Goal: Information Seeking & Learning: Learn about a topic

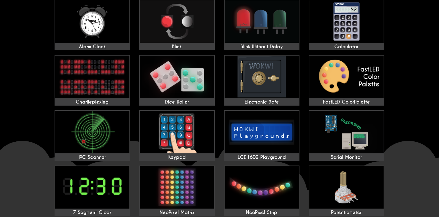
scroll to position [62, 0]
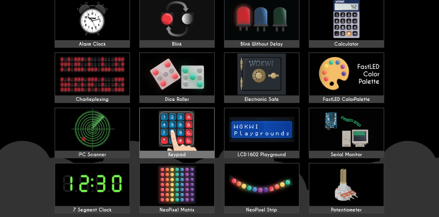
click at [171, 121] on img at bounding box center [177, 129] width 74 height 42
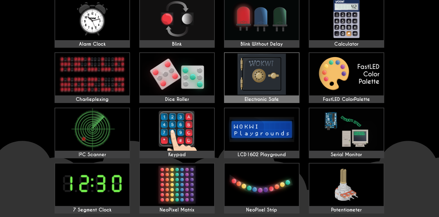
click at [248, 82] on img at bounding box center [262, 74] width 74 height 42
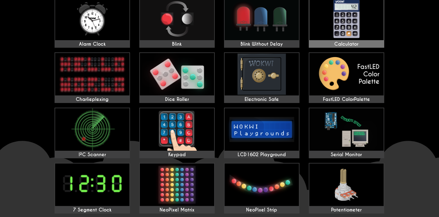
click at [330, 25] on img at bounding box center [347, 19] width 74 height 42
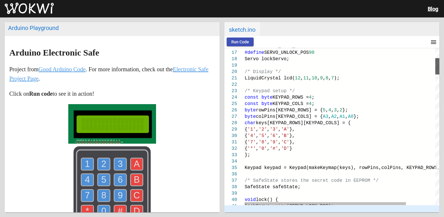
drag, startPoint x: 437, startPoint y: 56, endPoint x: 439, endPoint y: 76, distance: 19.5
click at [439, 74] on div at bounding box center [437, 66] width 4 height 16
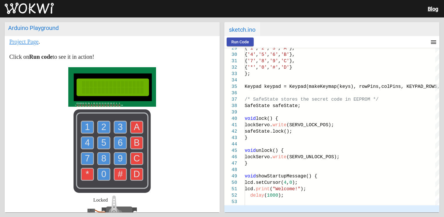
scroll to position [51, 0]
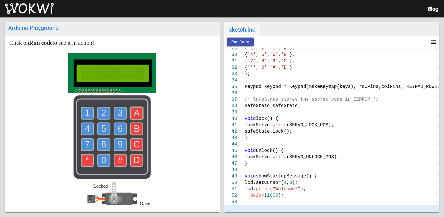
click at [131, 118] on use at bounding box center [137, 113] width 12 height 12
drag, startPoint x: 87, startPoint y: 112, endPoint x: 101, endPoint y: 114, distance: 14.1
click at [101, 114] on g "1 2 3 4 5 6 7 8 9 0" at bounding box center [103, 136] width 45 height 59
click at [101, 114] on text "2" at bounding box center [103, 113] width 5 height 10
click at [82, 113] on use at bounding box center [87, 113] width 12 height 12
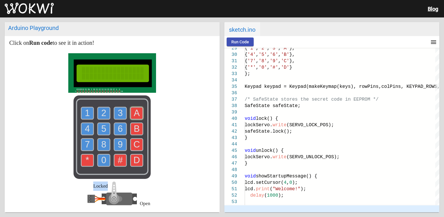
click at [82, 113] on use at bounding box center [87, 113] width 12 height 12
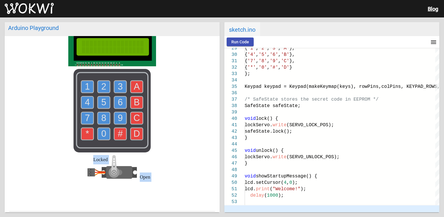
scroll to position [141, 0]
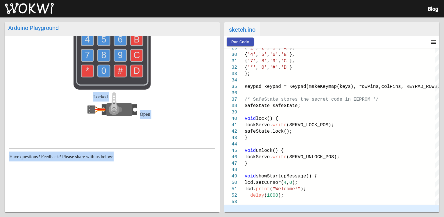
drag, startPoint x: 186, startPoint y: 128, endPoint x: 144, endPoint y: 147, distance: 46.4
click at [144, 147] on article "Arduino Electronic Safe Project from Good Arduino Code . For more information, …" at bounding box center [112, 54] width 215 height 316
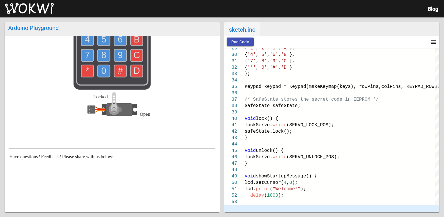
click at [144, 147] on article "Arduino Electronic Safe Project from Good Arduino Code . For more information, …" at bounding box center [112, 54] width 215 height 316
drag, startPoint x: 146, startPoint y: 118, endPoint x: 116, endPoint y: 105, distance: 32.0
click at [116, 105] on div "Locked Open" at bounding box center [111, 110] width 49 height 37
click at [116, 105] on rect at bounding box center [119, 109] width 26 height 13
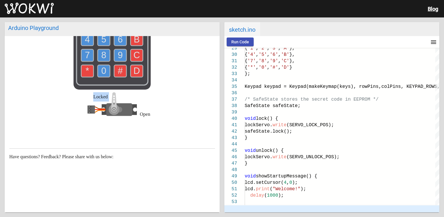
drag, startPoint x: 116, startPoint y: 105, endPoint x: 87, endPoint y: 65, distance: 49.5
click at [87, 65] on div "Locked Open" at bounding box center [112, 47] width 206 height 166
click at [236, 45] on button "Run Code" at bounding box center [240, 41] width 27 height 9
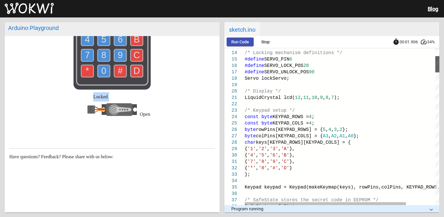
drag, startPoint x: 437, startPoint y: 77, endPoint x: 441, endPoint y: 63, distance: 15.0
click at [441, 63] on div "Arduino Playground Arduino Electronic Safe Project from Good Arduino Code . For…" at bounding box center [222, 116] width 444 height 199
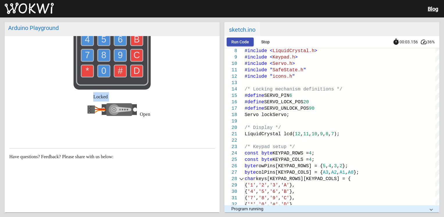
scroll to position [77, 0]
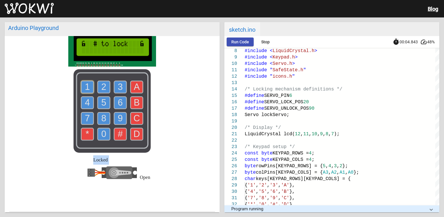
click at [85, 88] on text "1" at bounding box center [87, 87] width 5 height 10
click at [101, 91] on text "2" at bounding box center [103, 87] width 5 height 10
click at [139, 85] on use at bounding box center [137, 87] width 12 height 12
click at [90, 88] on use at bounding box center [87, 87] width 12 height 12
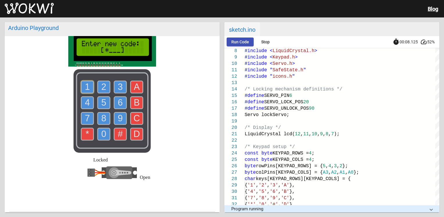
click at [86, 87] on text "1" at bounding box center [87, 87] width 5 height 10
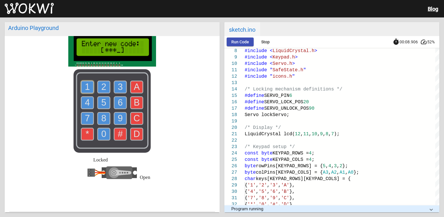
click at [86, 87] on text "1" at bounding box center [87, 87] width 5 height 10
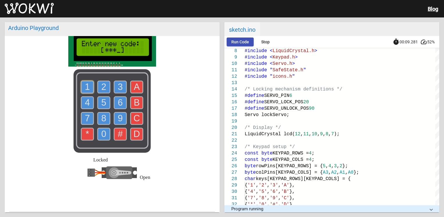
click at [86, 87] on text "1" at bounding box center [87, 87] width 5 height 10
click at [85, 86] on text "1" at bounding box center [87, 87] width 5 height 10
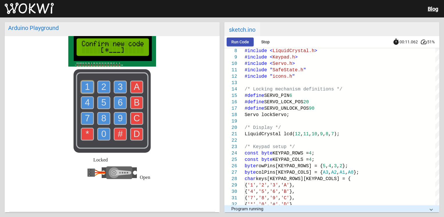
click at [85, 86] on text "1" at bounding box center [87, 87] width 5 height 10
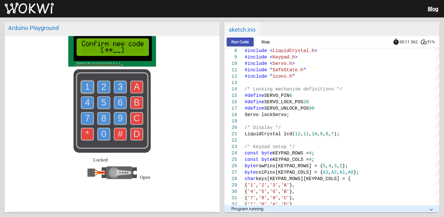
click at [85, 86] on text "1" at bounding box center [87, 87] width 5 height 10
drag, startPoint x: 83, startPoint y: 86, endPoint x: 83, endPoint y: 96, distance: 9.9
click at [83, 96] on icon "1 2 3 4 5 6 7 8 9 0 * # A B C D" at bounding box center [111, 110] width 77 height 83
drag, startPoint x: 83, startPoint y: 96, endPoint x: 83, endPoint y: 106, distance: 9.6
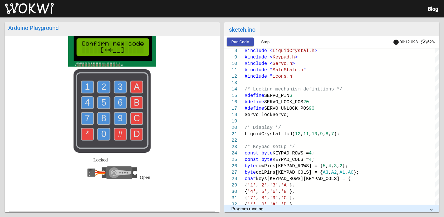
click at [83, 106] on icon "1 2 3 4 5 6 7 8 9 0 * # A B C D" at bounding box center [111, 110] width 77 height 83
click at [85, 106] on text "4" at bounding box center [87, 102] width 5 height 10
click at [82, 93] on use at bounding box center [87, 87] width 12 height 12
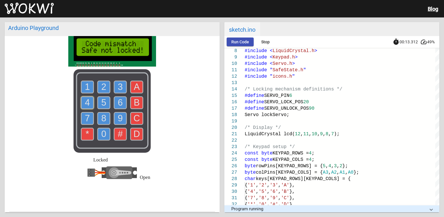
click at [82, 93] on use at bounding box center [87, 87] width 12 height 12
click at [82, 83] on use at bounding box center [87, 87] width 12 height 12
drag, startPoint x: 82, startPoint y: 83, endPoint x: 85, endPoint y: 87, distance: 5.4
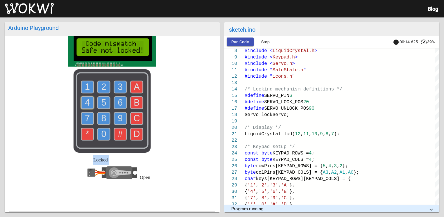
click at [85, 87] on g "1" at bounding box center [87, 87] width 12 height 12
click at [85, 87] on text "1" at bounding box center [87, 87] width 5 height 10
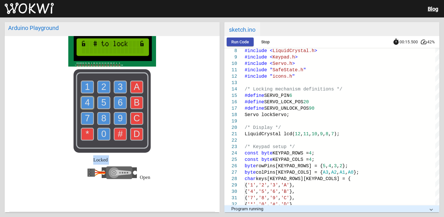
click at [85, 87] on text "1" at bounding box center [87, 87] width 5 height 10
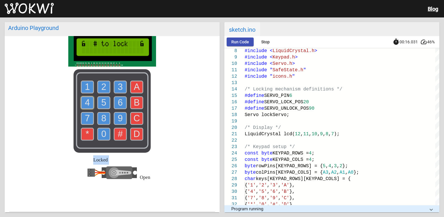
click at [85, 87] on text "1" at bounding box center [87, 87] width 5 height 10
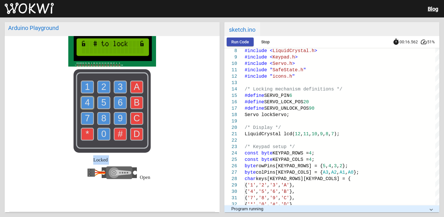
click at [85, 87] on text "1" at bounding box center [87, 87] width 5 height 10
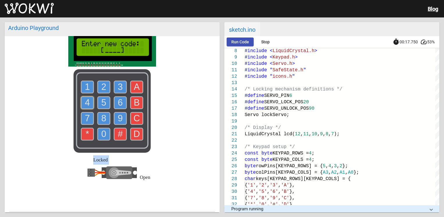
click at [131, 87] on use at bounding box center [137, 87] width 12 height 12
click at [101, 83] on text "2" at bounding box center [103, 87] width 5 height 10
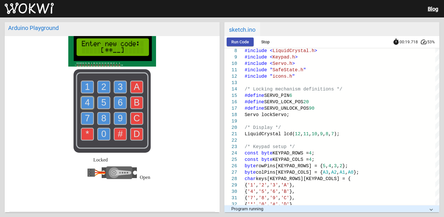
click at [101, 83] on text "2" at bounding box center [103, 87] width 5 height 10
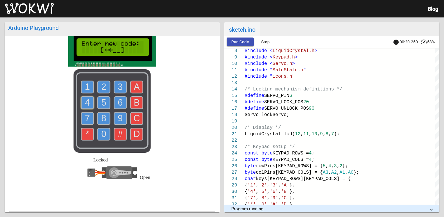
click at [101, 83] on text "2" at bounding box center [103, 87] width 5 height 10
drag, startPoint x: 101, startPoint y: 83, endPoint x: 101, endPoint y: 102, distance: 18.9
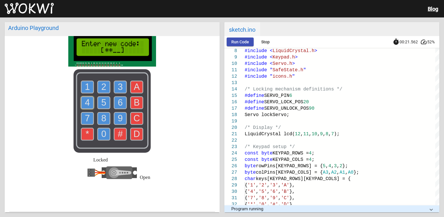
click at [101, 102] on g "1 2 3 4 5 6 7 8 9 0" at bounding box center [103, 110] width 45 height 59
click at [103, 87] on text "2" at bounding box center [103, 87] width 5 height 10
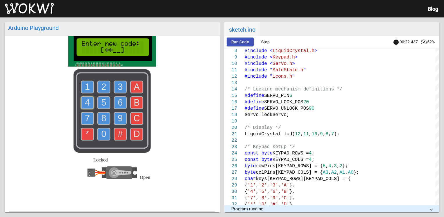
click at [103, 87] on text "2" at bounding box center [103, 87] width 5 height 10
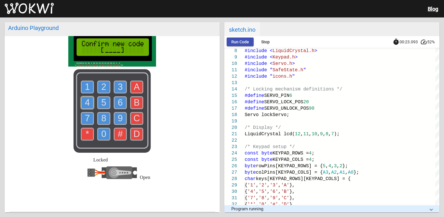
click at [103, 87] on text "2" at bounding box center [103, 87] width 5 height 10
click at [99, 85] on use at bounding box center [104, 87] width 12 height 12
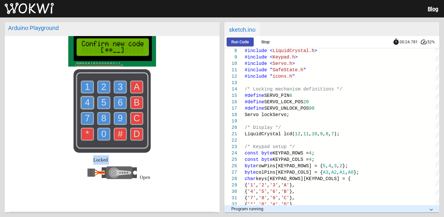
click at [99, 85] on use at bounding box center [104, 87] width 12 height 12
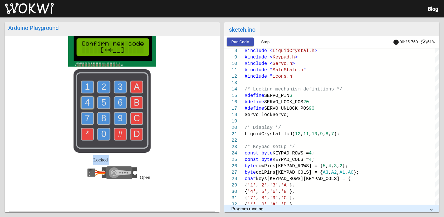
click at [99, 85] on use at bounding box center [104, 87] width 12 height 12
drag, startPoint x: 99, startPoint y: 85, endPoint x: 99, endPoint y: 91, distance: 5.8
click at [99, 91] on g "2" at bounding box center [104, 87] width 12 height 12
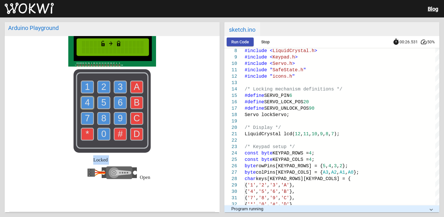
click at [101, 91] on text "2" at bounding box center [103, 87] width 5 height 10
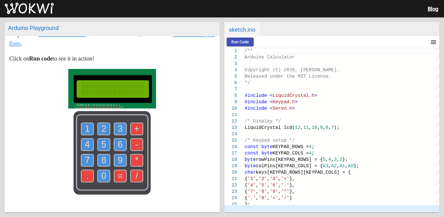
scroll to position [39, 0]
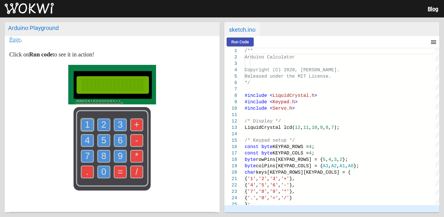
click at [81, 124] on use at bounding box center [87, 124] width 12 height 12
click at [88, 125] on use at bounding box center [87, 124] width 12 height 12
click at [101, 126] on text "2" at bounding box center [103, 124] width 5 height 10
click at [134, 122] on text "+" at bounding box center [136, 124] width 5 height 10
drag, startPoint x: 123, startPoint y: 122, endPoint x: 106, endPoint y: 124, distance: 17.2
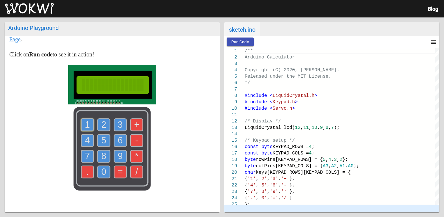
click at [106, 124] on g "1 2 3 4 5 6 7 8 9 0" at bounding box center [103, 147] width 45 height 59
click at [106, 124] on use at bounding box center [104, 124] width 12 height 12
click at [118, 169] on text "=" at bounding box center [120, 171] width 5 height 10
click at [134, 127] on text "+" at bounding box center [136, 124] width 5 height 10
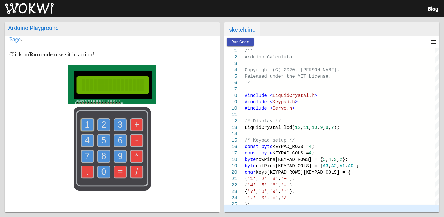
drag, startPoint x: 134, startPoint y: 127, endPoint x: 104, endPoint y: 121, distance: 30.5
click at [104, 121] on icon "1 2 3 4 5 6 7 8 9 0 . = + - * /" at bounding box center [111, 148] width 77 height 83
click at [104, 121] on use at bounding box center [104, 124] width 12 height 12
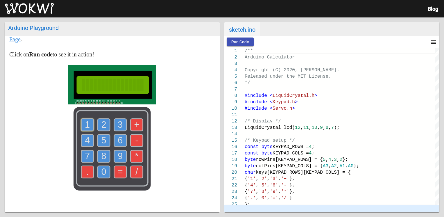
click at [104, 121] on use at bounding box center [104, 124] width 12 height 12
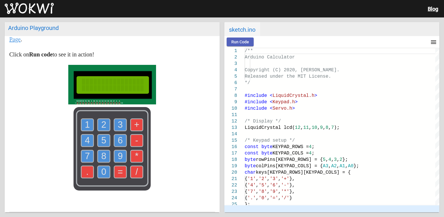
click at [240, 42] on span "Run Code" at bounding box center [240, 41] width 18 height 5
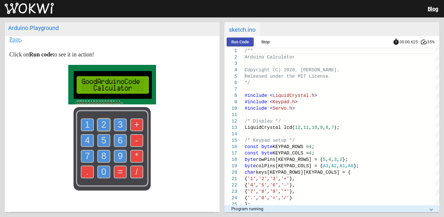
click at [105, 123] on use at bounding box center [104, 124] width 12 height 12
click at [101, 127] on text "2" at bounding box center [103, 124] width 5 height 10
click at [134, 121] on text "+" at bounding box center [136, 124] width 5 height 10
click at [105, 123] on use at bounding box center [104, 124] width 12 height 12
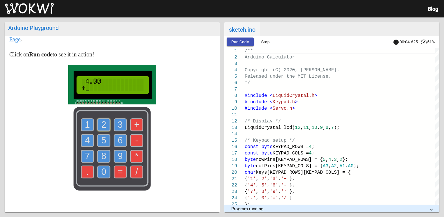
click at [122, 173] on use at bounding box center [120, 172] width 12 height 12
